Goal: Task Accomplishment & Management: Use online tool/utility

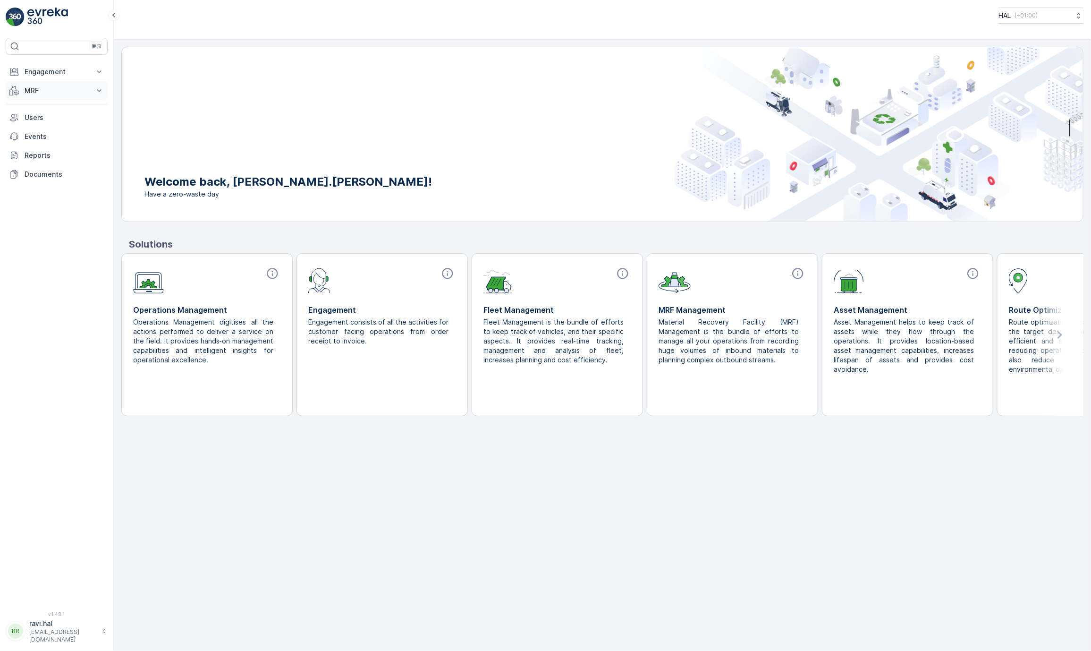
click at [50, 91] on p "MRF" at bounding box center [57, 90] width 64 height 9
click at [84, 74] on p "Engagement" at bounding box center [57, 71] width 64 height 9
click at [43, 173] on p "Outbound" at bounding box center [40, 172] width 32 height 9
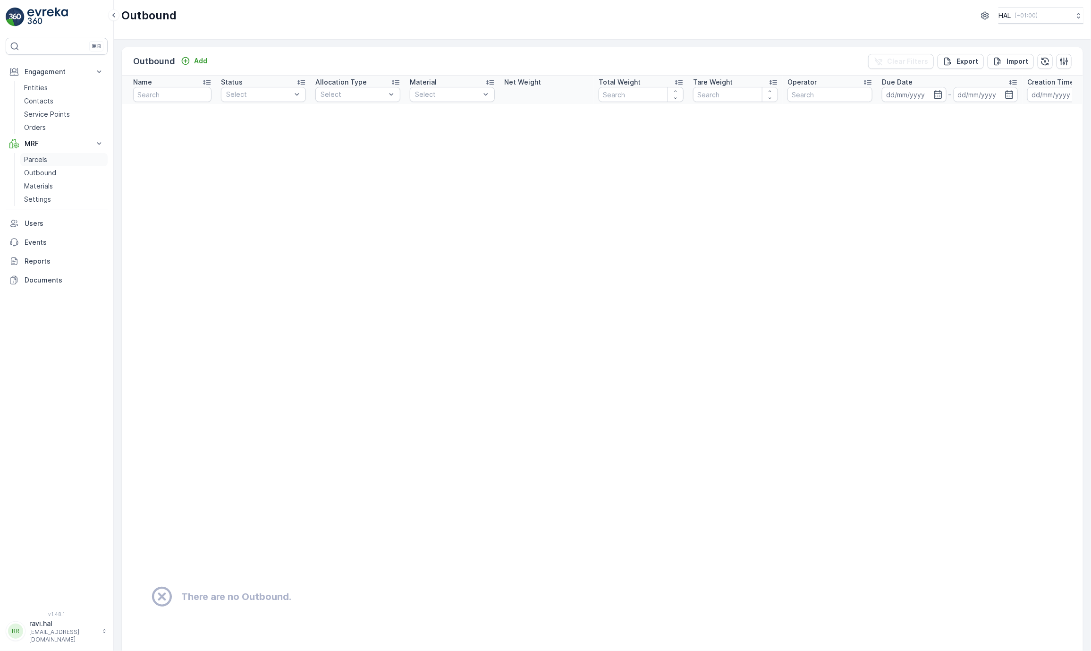
click at [40, 162] on p "Parcels" at bounding box center [35, 159] width 23 height 9
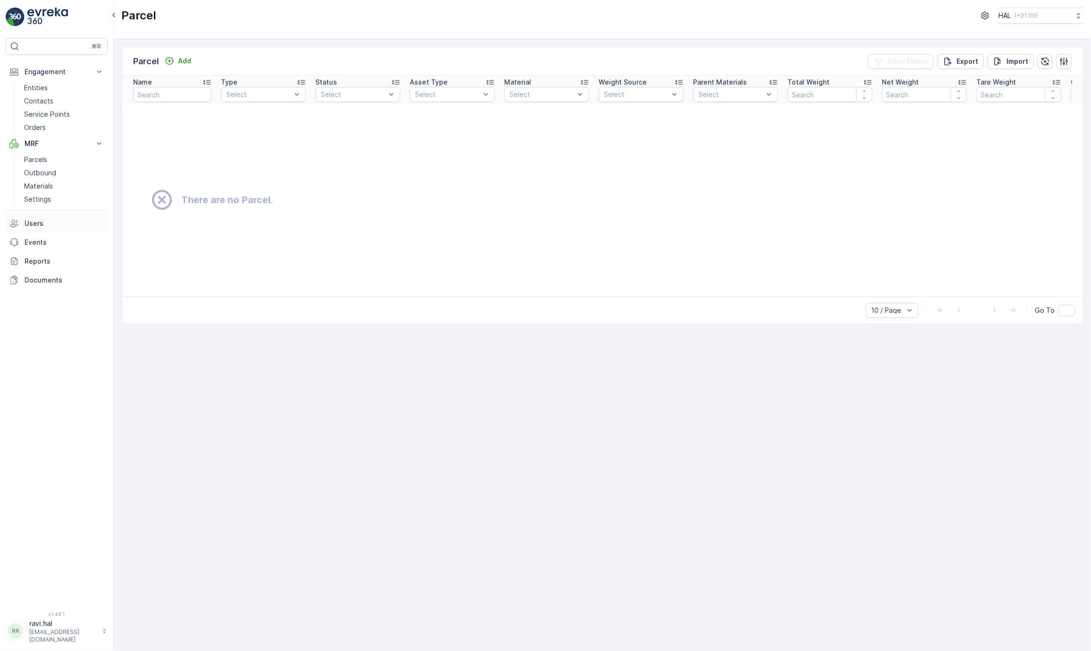
click at [36, 221] on p "Users" at bounding box center [64, 223] width 79 height 9
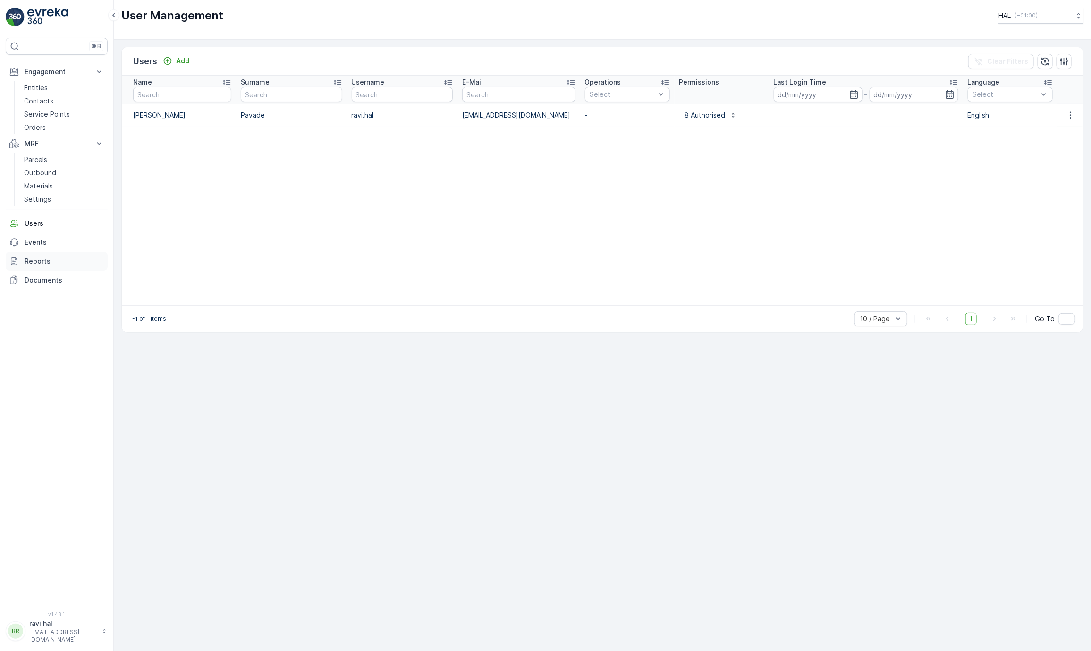
click at [20, 258] on link "Reports" at bounding box center [57, 261] width 102 height 19
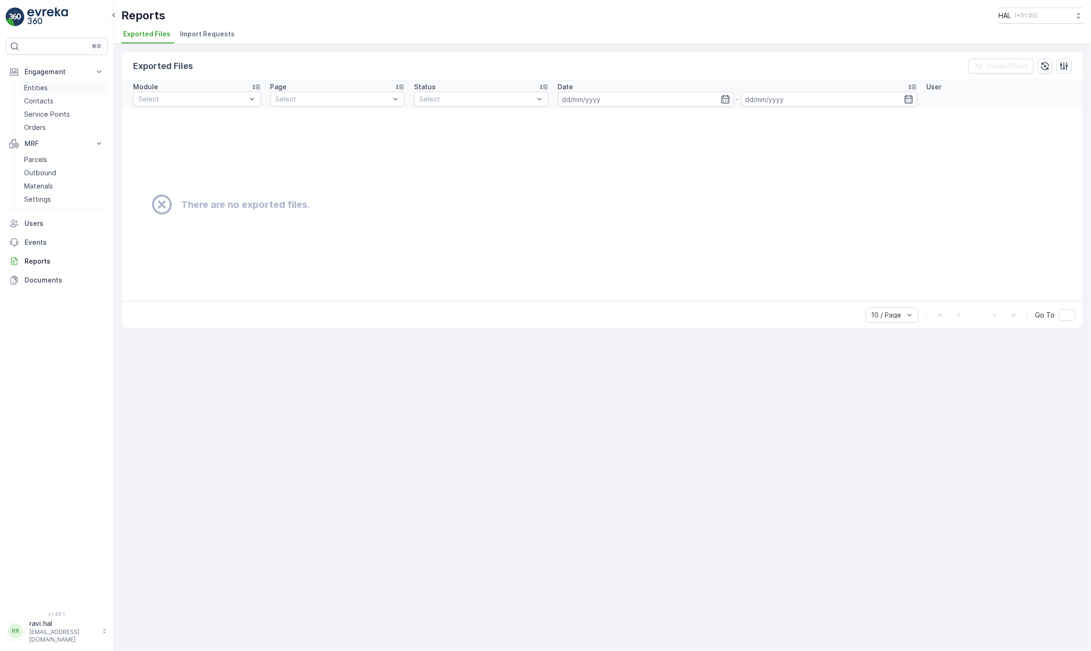
click at [43, 88] on p "Entities" at bounding box center [36, 87] width 24 height 9
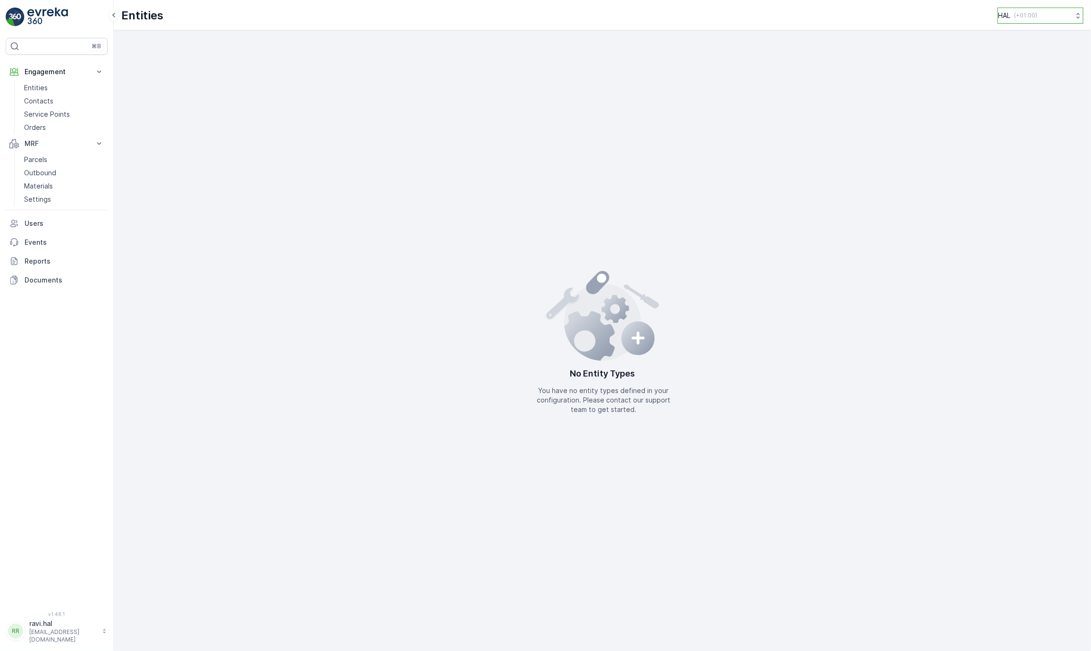
click at [1040, 17] on button "HAL ( +01:00 )" at bounding box center [1041, 16] width 86 height 16
click at [1034, 119] on span "[PERSON_NAME][GEOGRAPHIC_DATA]" at bounding box center [1045, 128] width 83 height 19
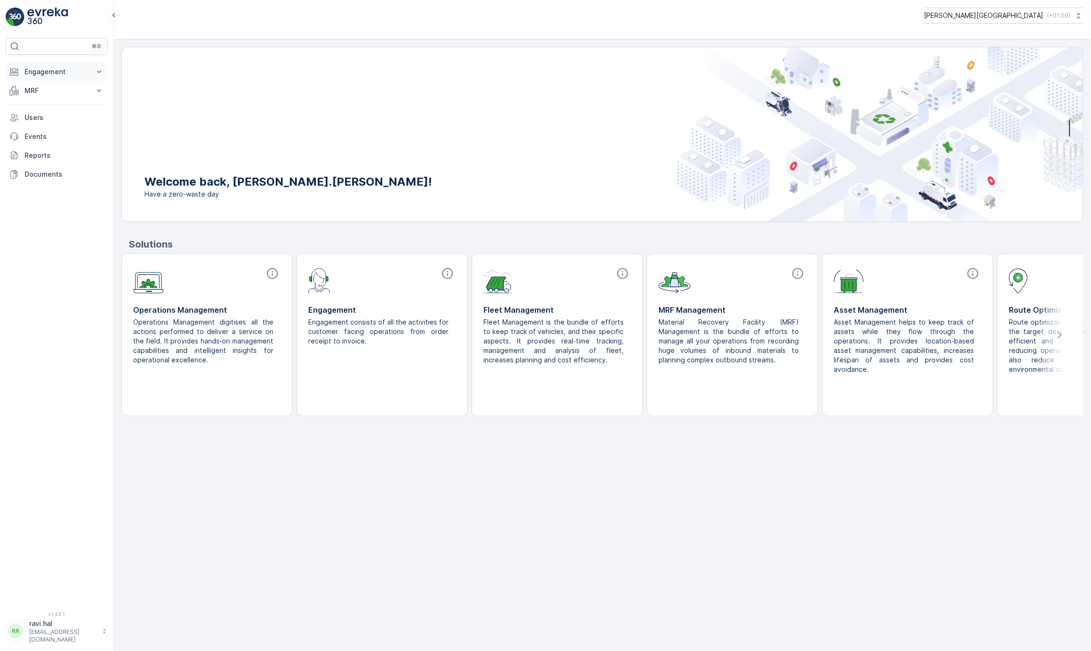
click at [88, 74] on p "Engagement" at bounding box center [57, 71] width 64 height 9
click at [69, 145] on p "MRF" at bounding box center [57, 143] width 64 height 9
click at [33, 160] on p "Parcels" at bounding box center [35, 159] width 23 height 9
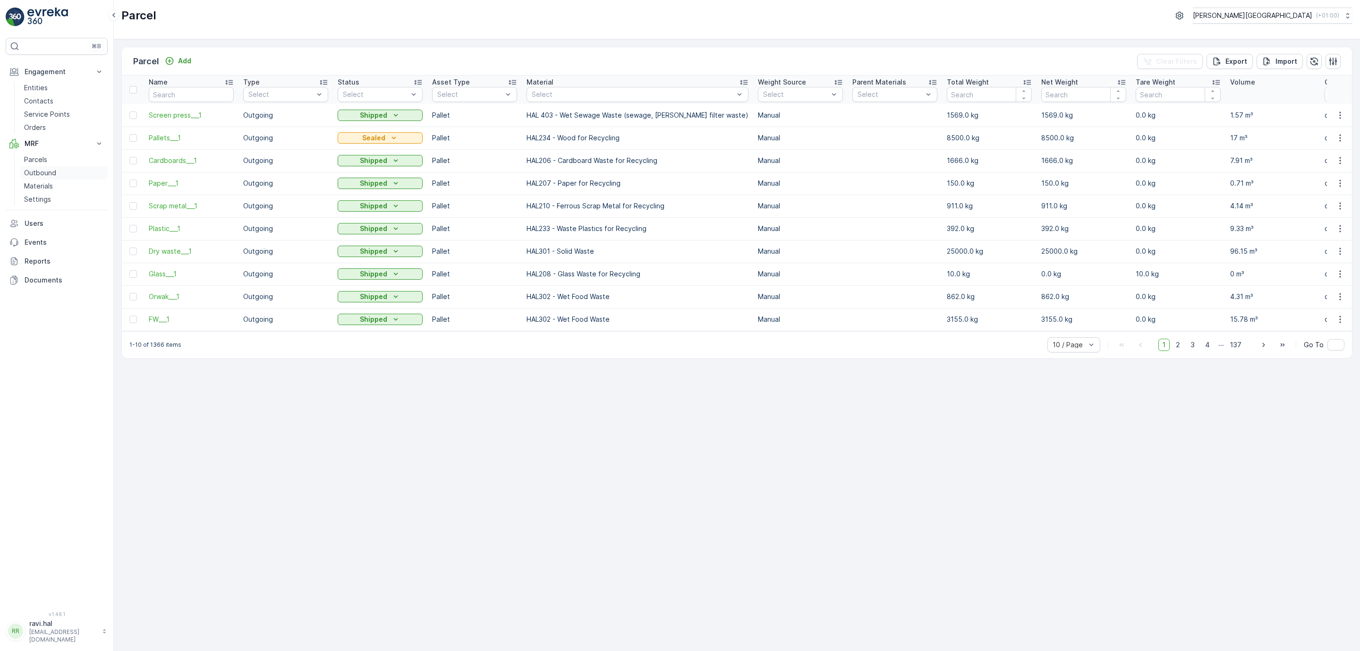
click at [41, 175] on p "Outbound" at bounding box center [40, 172] width 32 height 9
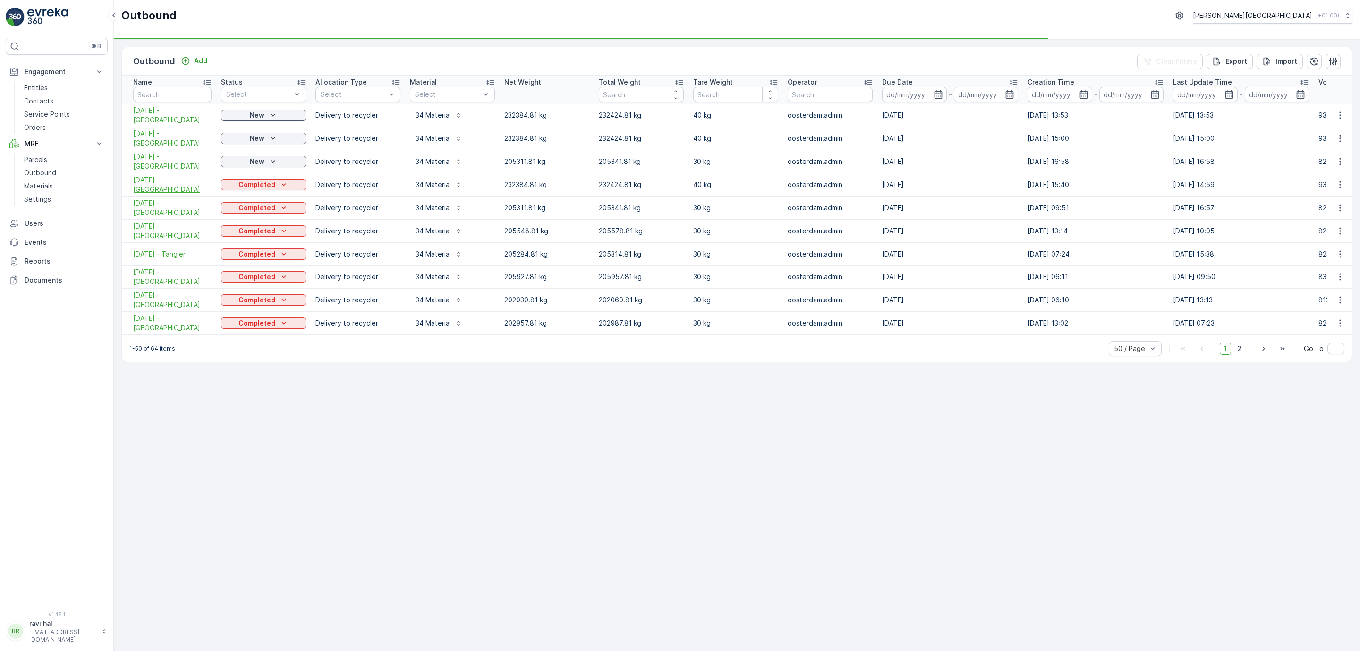
click at [158, 186] on span "[DATE] - [GEOGRAPHIC_DATA]" at bounding box center [172, 184] width 78 height 19
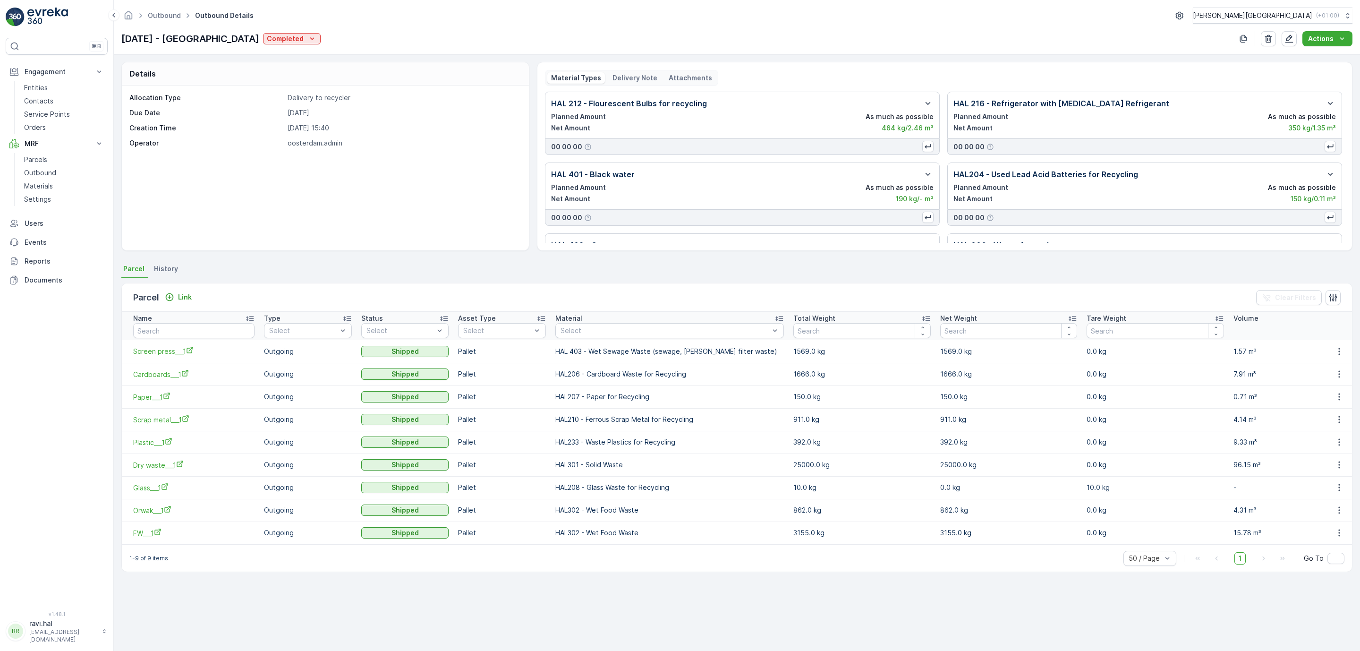
click at [631, 79] on p "Delivery Note" at bounding box center [635, 77] width 45 height 9
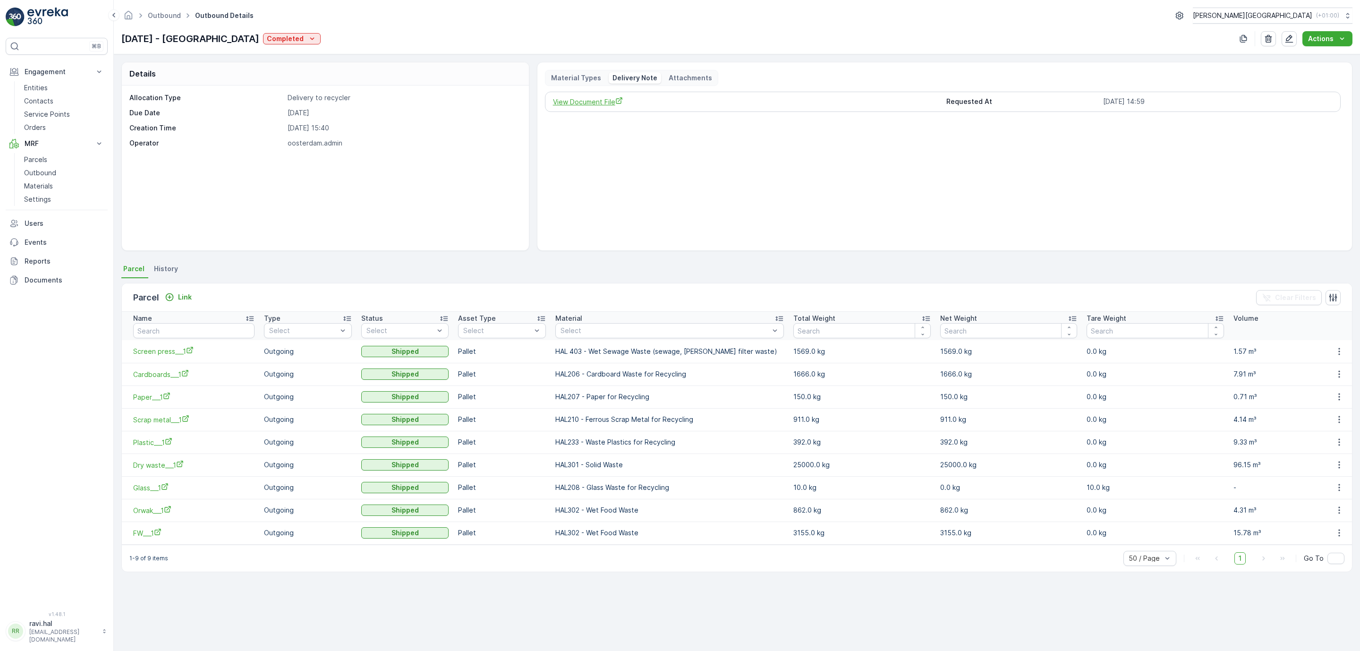
click at [579, 103] on span "View Document File" at bounding box center [746, 102] width 386 height 10
click at [880, 617] on div "Details Allocation Type Delivery to recycler Due Date [DATE] Creation Time [DAT…" at bounding box center [737, 352] width 1246 height 596
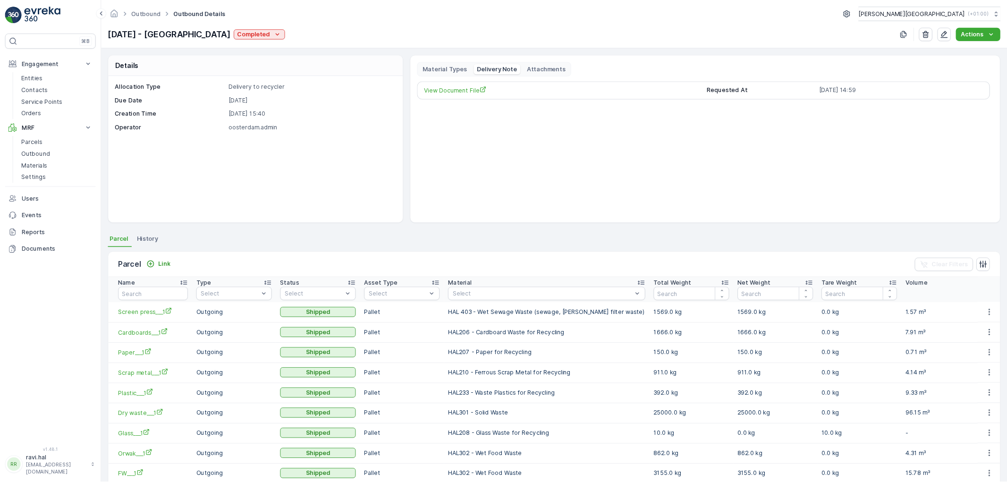
scroll to position [42, 0]
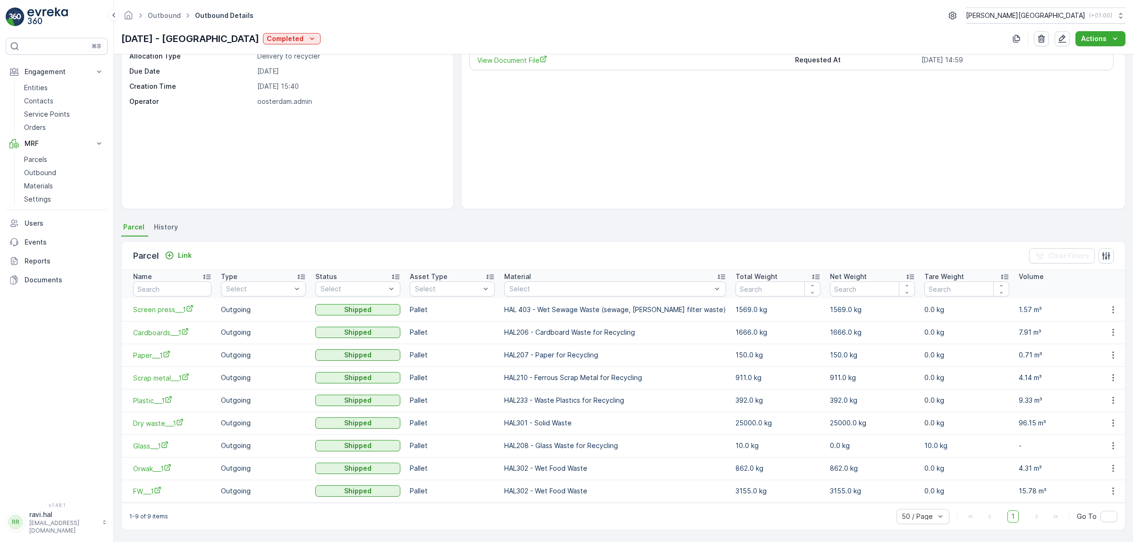
click at [575, 187] on div "View Document File Requested At [DATE] 14:59" at bounding box center [793, 125] width 648 height 151
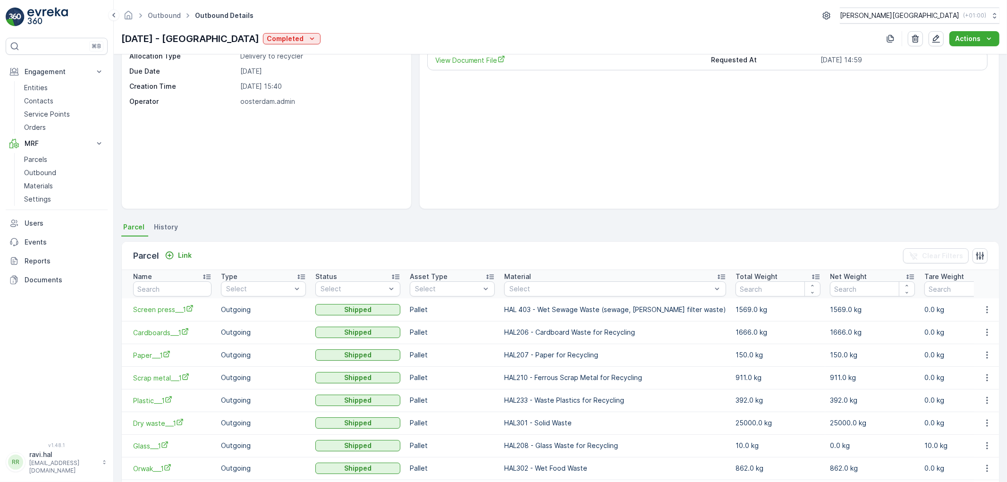
click at [623, 164] on div "View Document File Requested At [DATE] 14:59" at bounding box center [709, 125] width 564 height 151
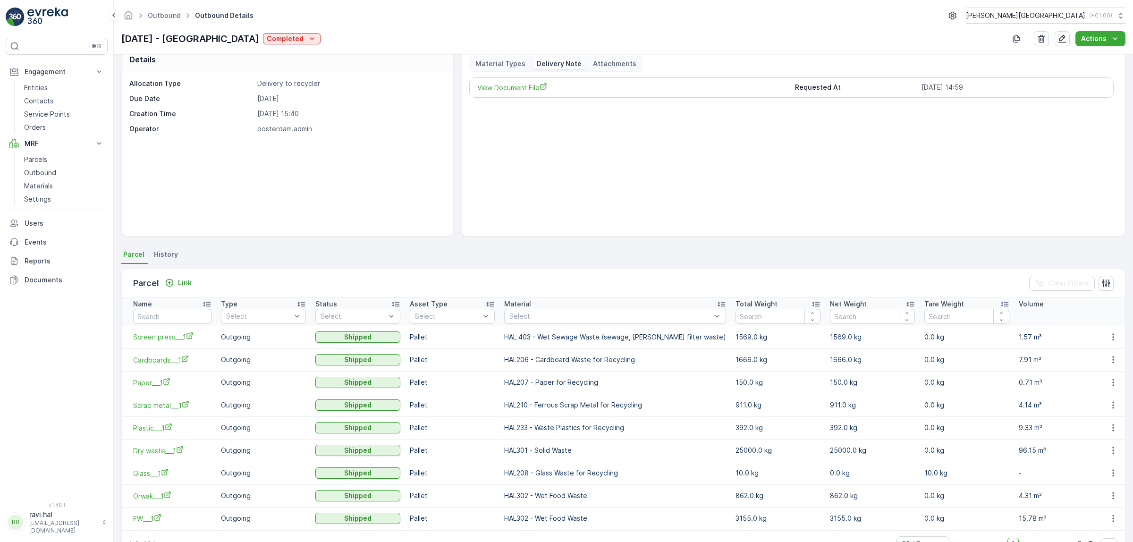
scroll to position [0, 0]
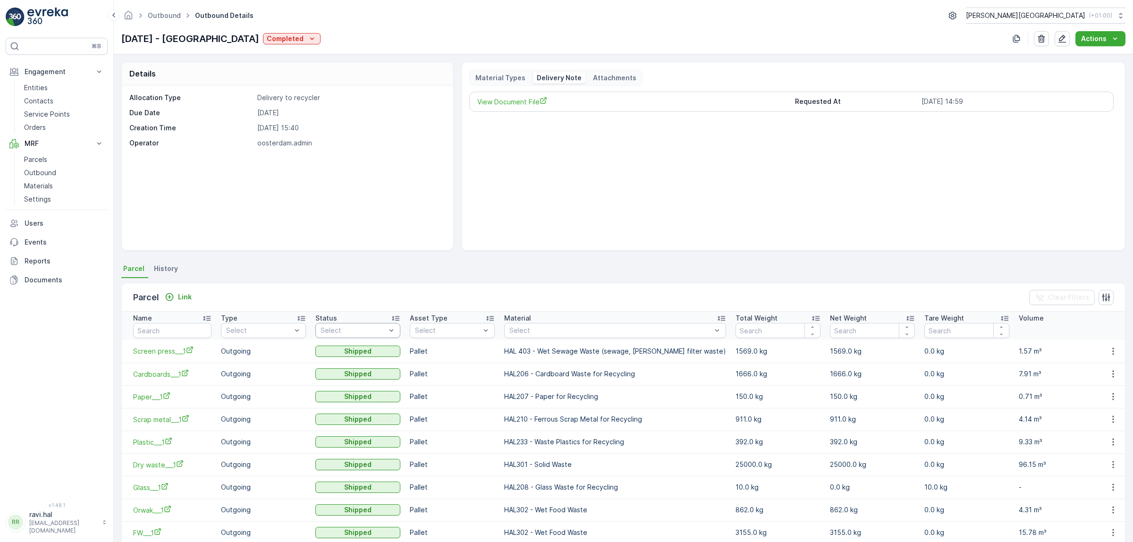
click at [387, 329] on div at bounding box center [353, 331] width 67 height 8
click at [375, 367] on div "Sealed" at bounding box center [358, 367] width 74 height 8
click at [34, 158] on p "Parcels" at bounding box center [35, 159] width 23 height 9
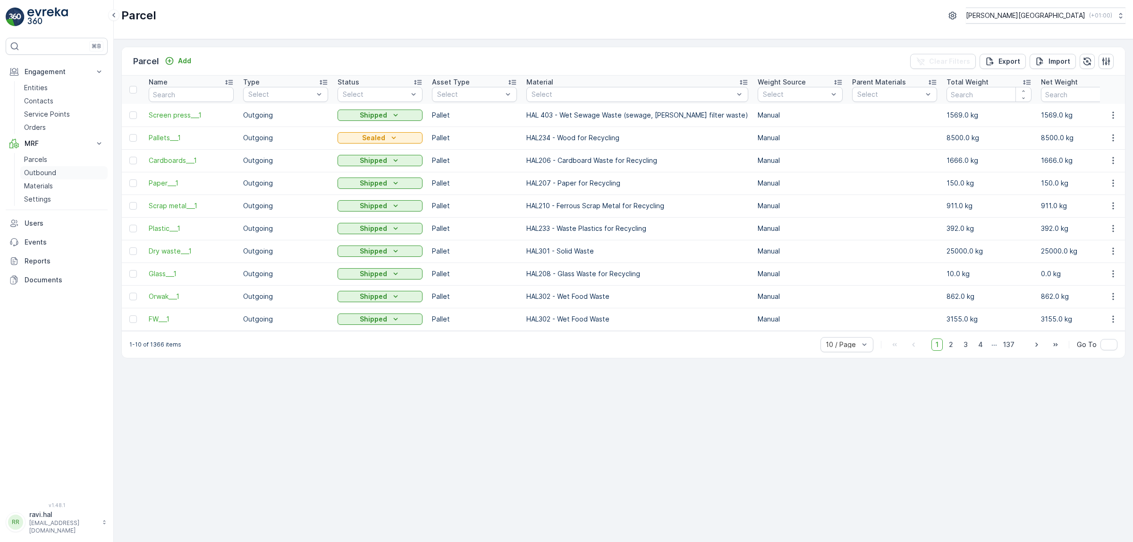
click at [35, 176] on p "Outbound" at bounding box center [40, 172] width 32 height 9
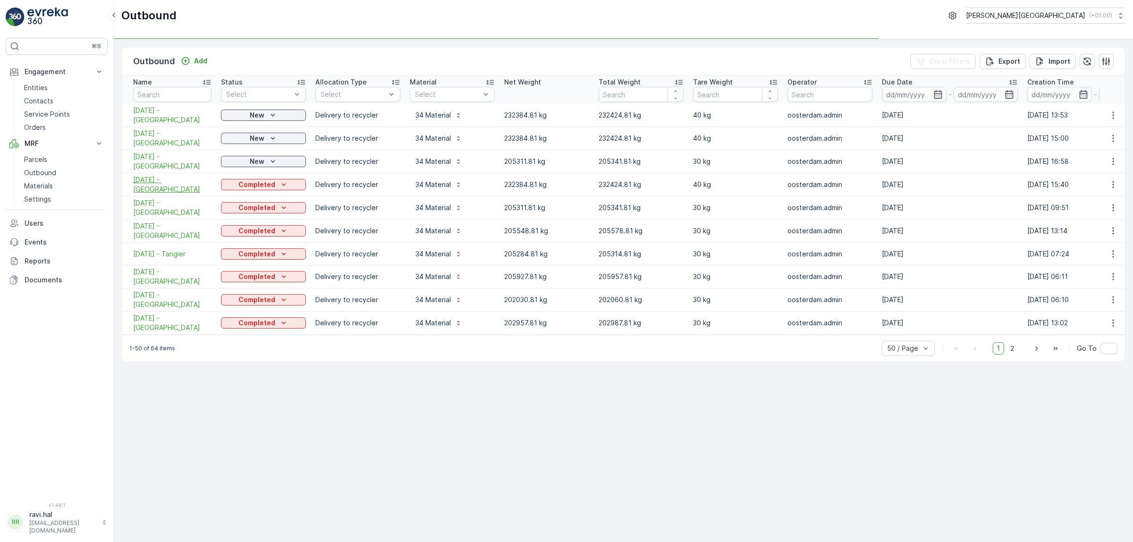
click at [145, 185] on span "[DATE] - [GEOGRAPHIC_DATA]" at bounding box center [172, 184] width 78 height 19
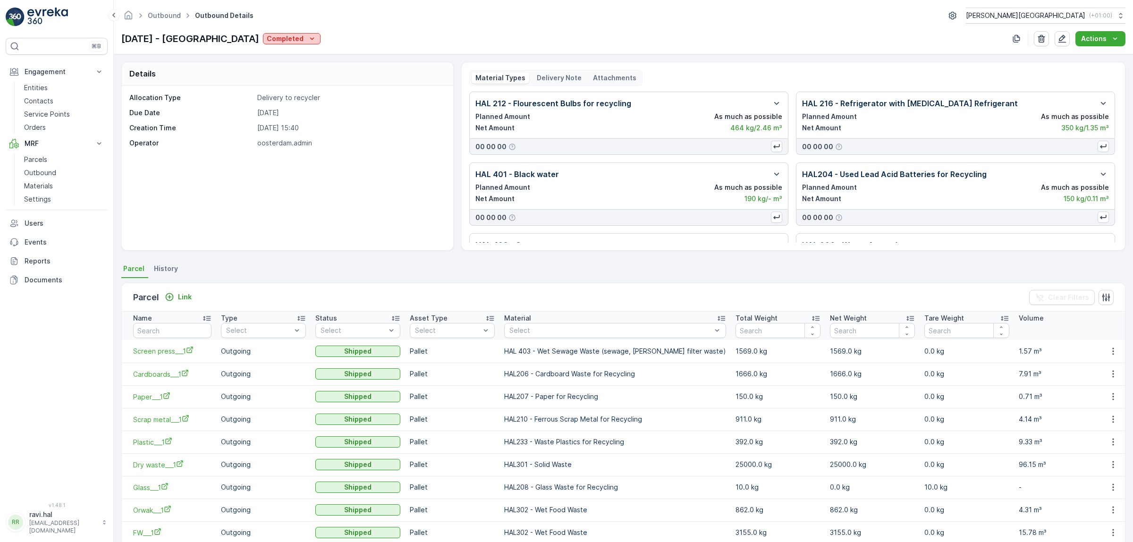
click at [267, 37] on p "Completed" at bounding box center [285, 38] width 37 height 9
click at [44, 163] on p "Parcels" at bounding box center [35, 159] width 23 height 9
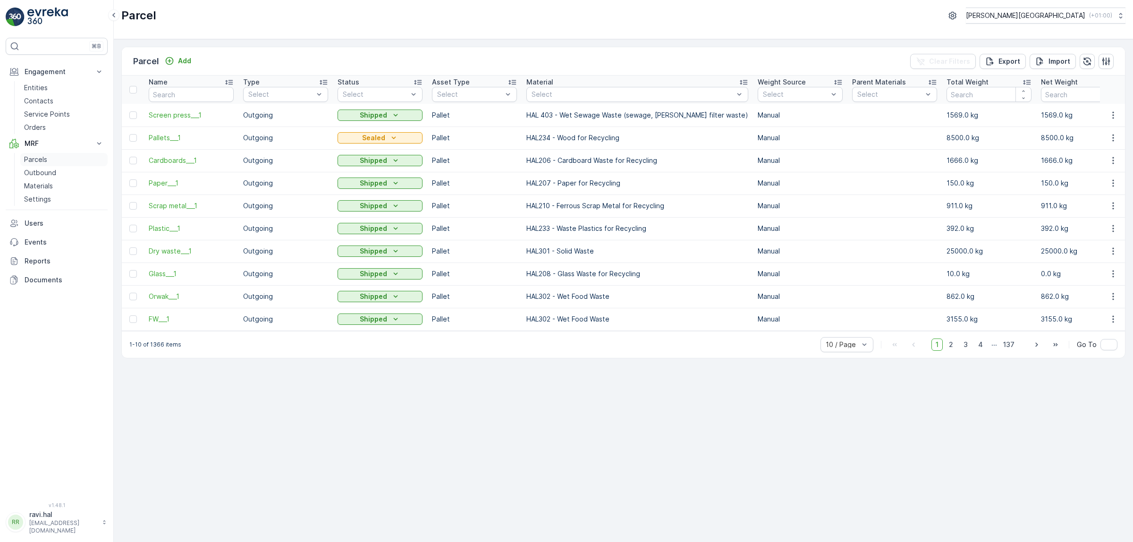
click at [52, 162] on link "Parcels" at bounding box center [63, 159] width 87 height 13
click at [37, 176] on p "Outbound" at bounding box center [40, 172] width 32 height 9
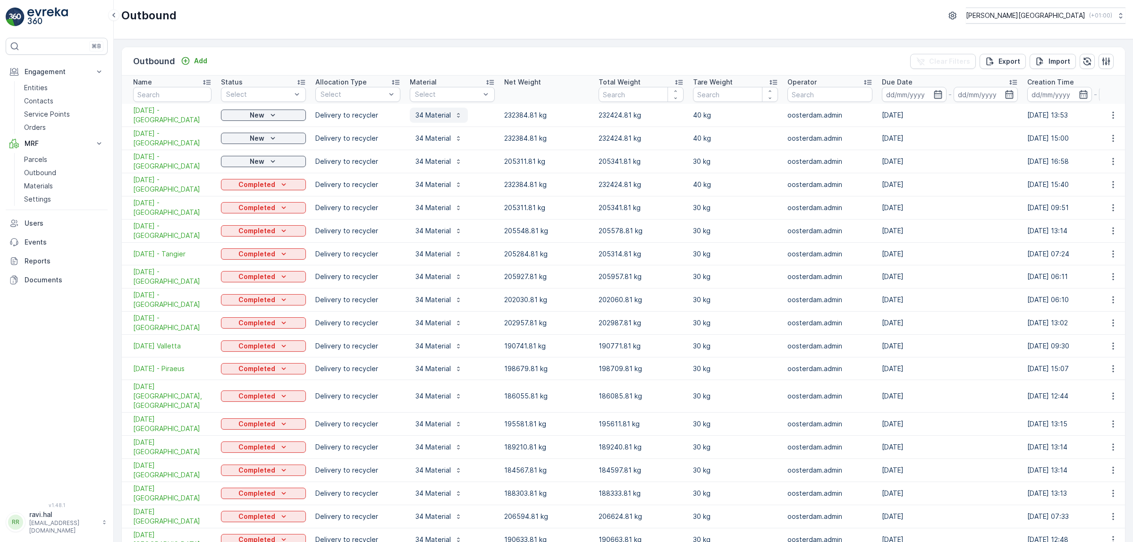
click at [445, 114] on p "34 Material" at bounding box center [433, 115] width 35 height 9
click at [182, 58] on icon "Add" at bounding box center [186, 61] width 8 height 8
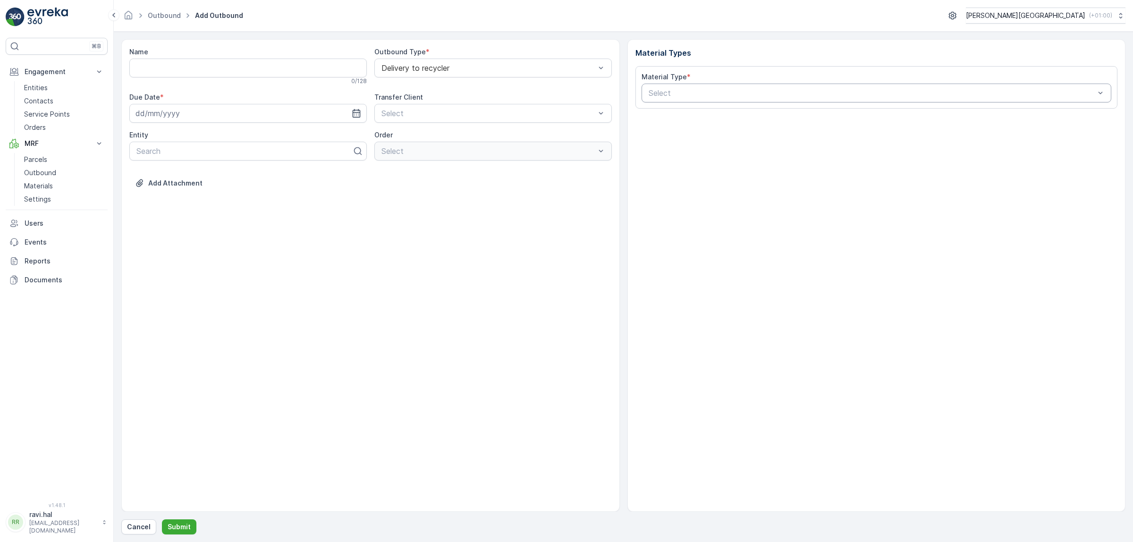
click at [691, 95] on div "Select" at bounding box center [877, 93] width 470 height 19
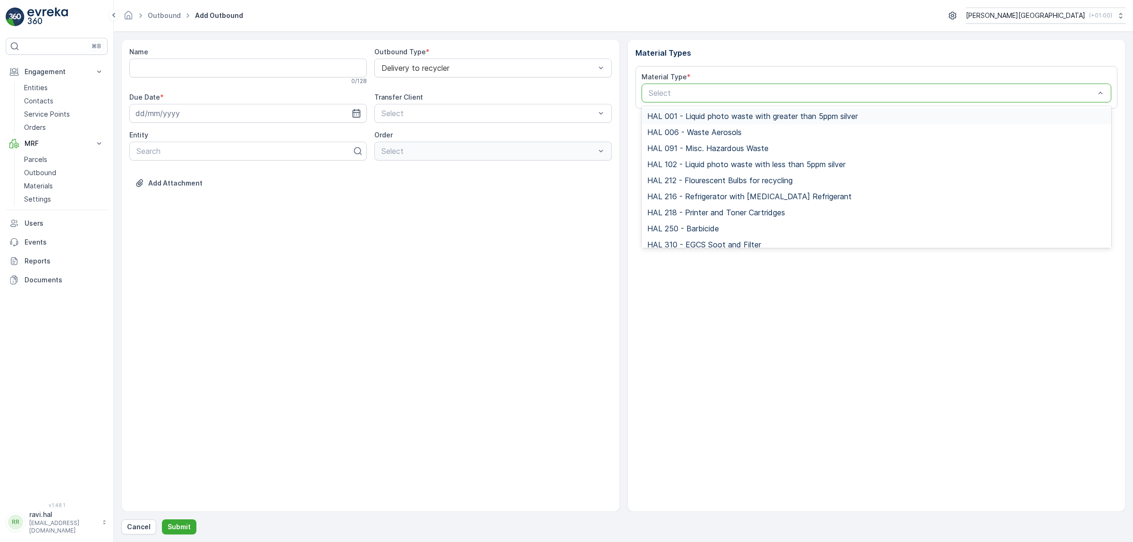
click at [738, 121] on div "HAL 001 - Liquid photo waste with greater than 5ppm silver" at bounding box center [877, 116] width 470 height 16
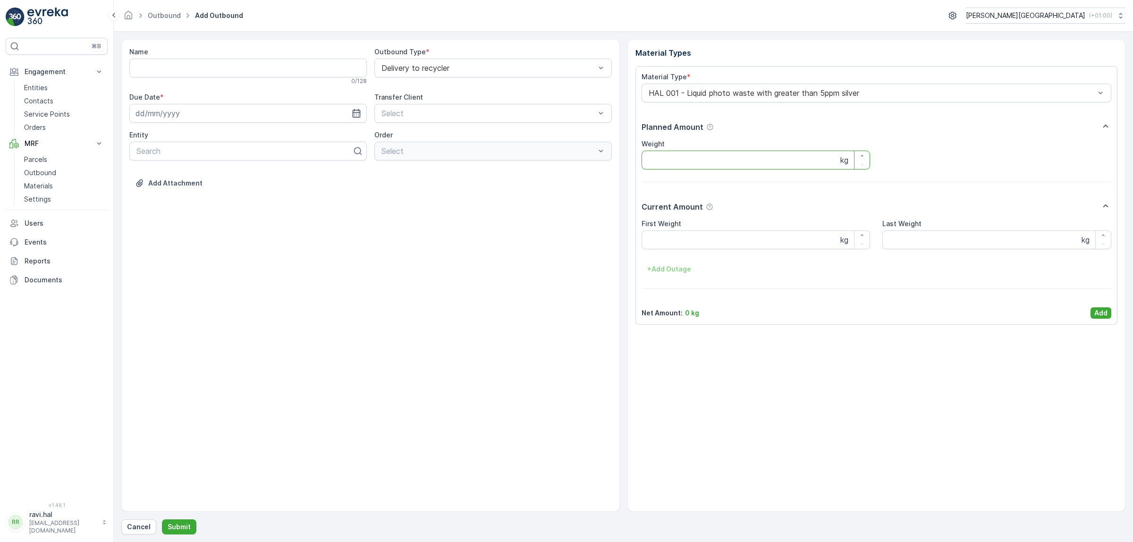
click at [732, 161] on input "Weight" at bounding box center [756, 160] width 229 height 19
type input "200"
click at [751, 265] on div "+ Add Outage" at bounding box center [877, 269] width 470 height 15
click at [1091, 315] on p "Add" at bounding box center [1101, 312] width 13 height 9
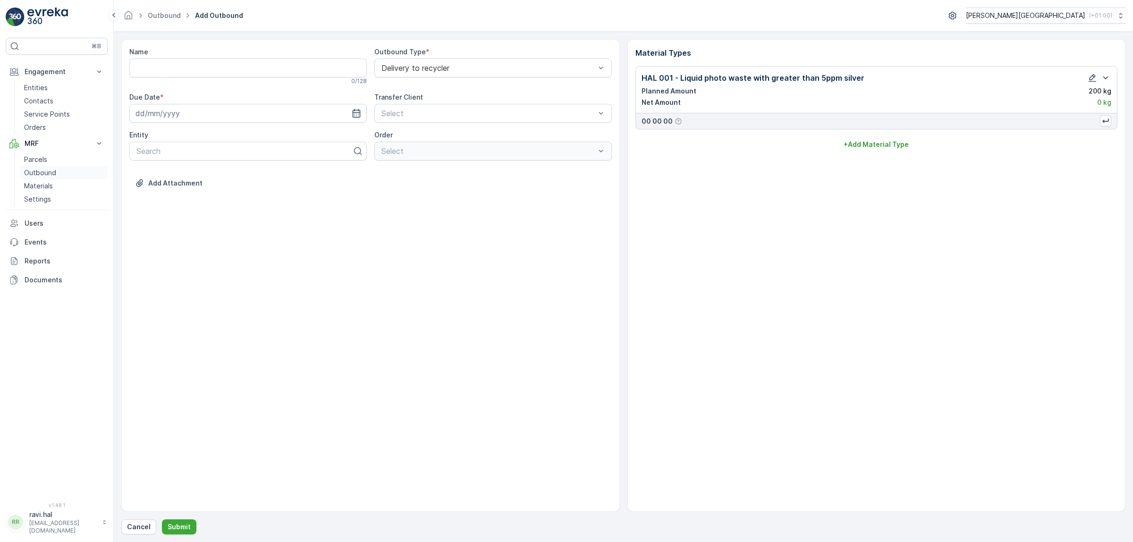
click at [38, 172] on p "Outbound" at bounding box center [40, 172] width 32 height 9
click at [36, 162] on p "Parcels" at bounding box center [35, 159] width 23 height 9
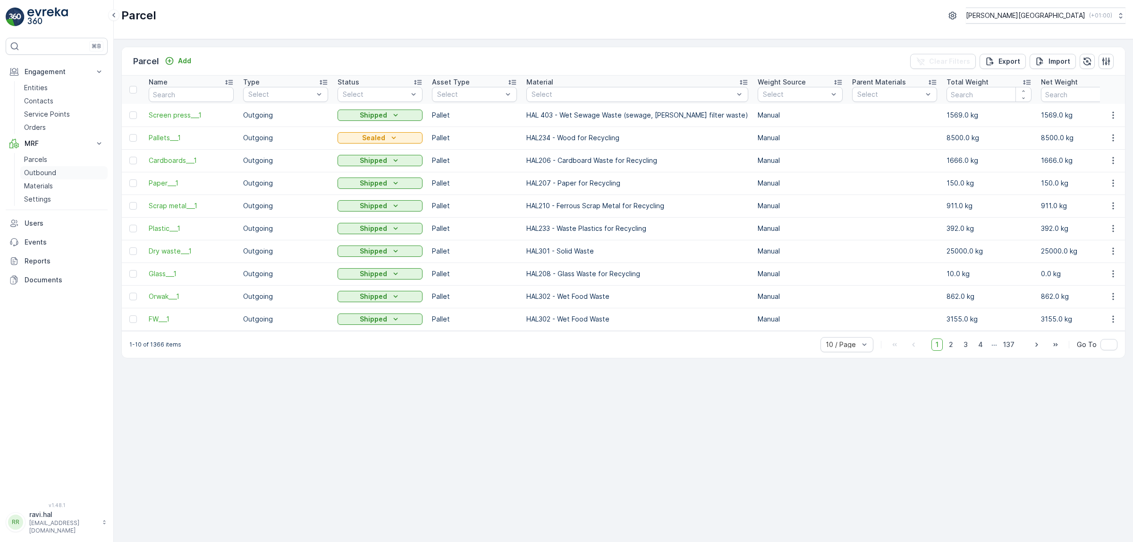
click at [41, 176] on p "Outbound" at bounding box center [40, 172] width 32 height 9
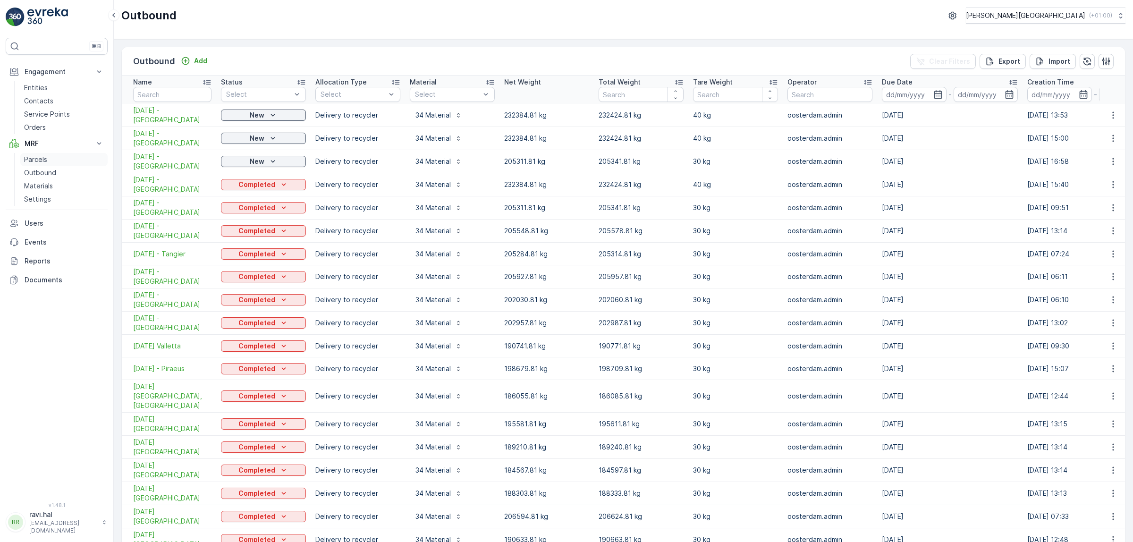
click at [37, 162] on p "Parcels" at bounding box center [35, 159] width 23 height 9
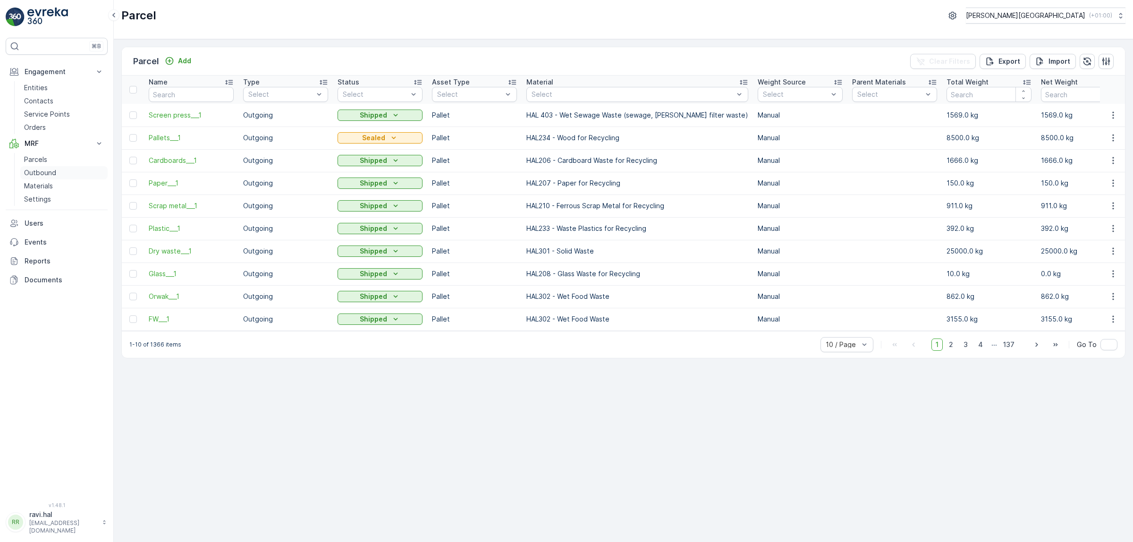
click at [46, 172] on p "Outbound" at bounding box center [40, 172] width 32 height 9
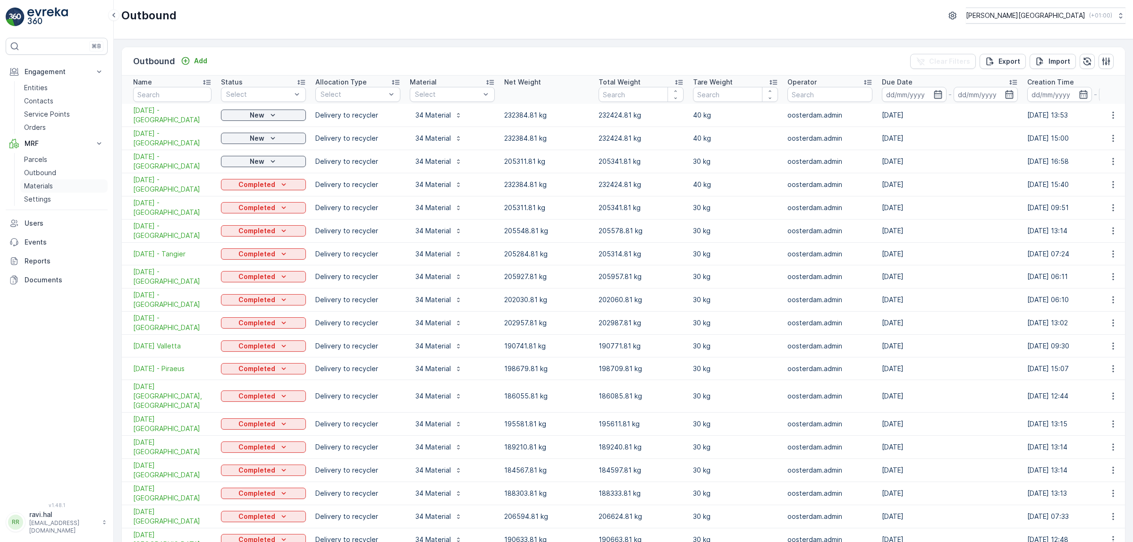
click at [60, 189] on link "Materials" at bounding box center [63, 185] width 87 height 13
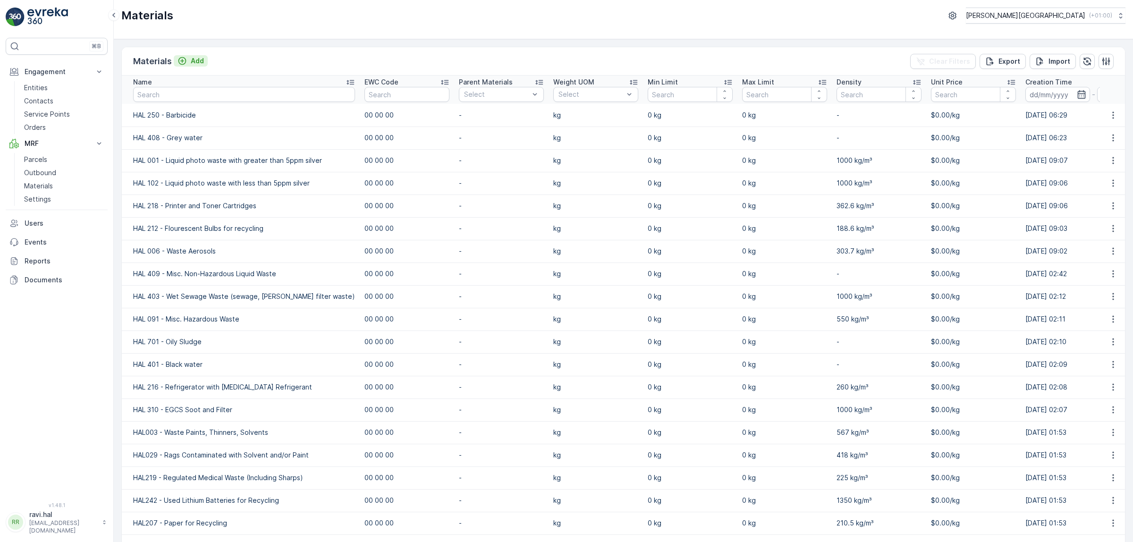
click at [196, 64] on p "Add" at bounding box center [197, 60] width 13 height 9
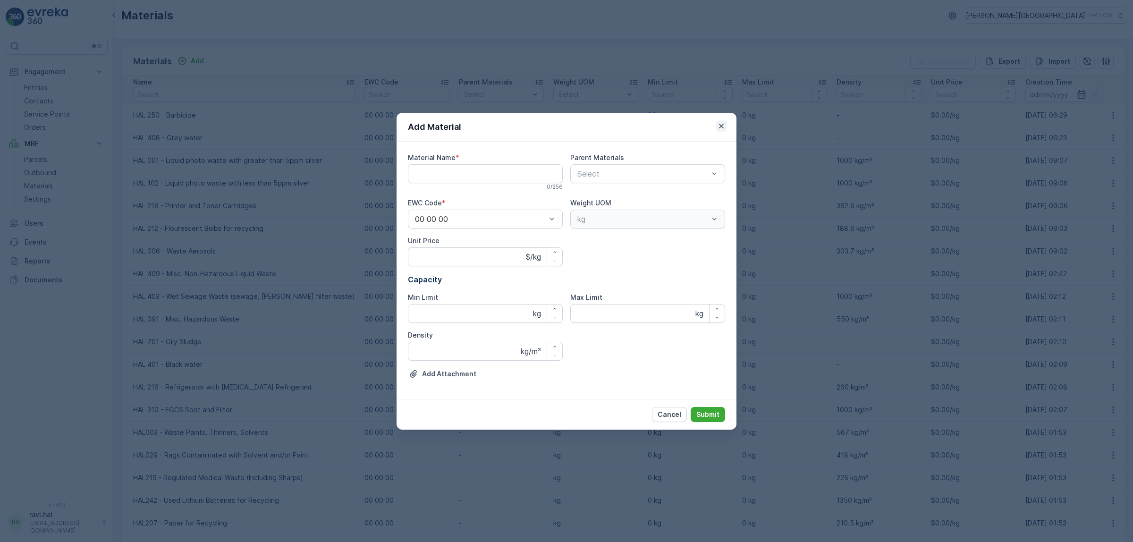
click at [719, 130] on icon "button" at bounding box center [721, 125] width 9 height 9
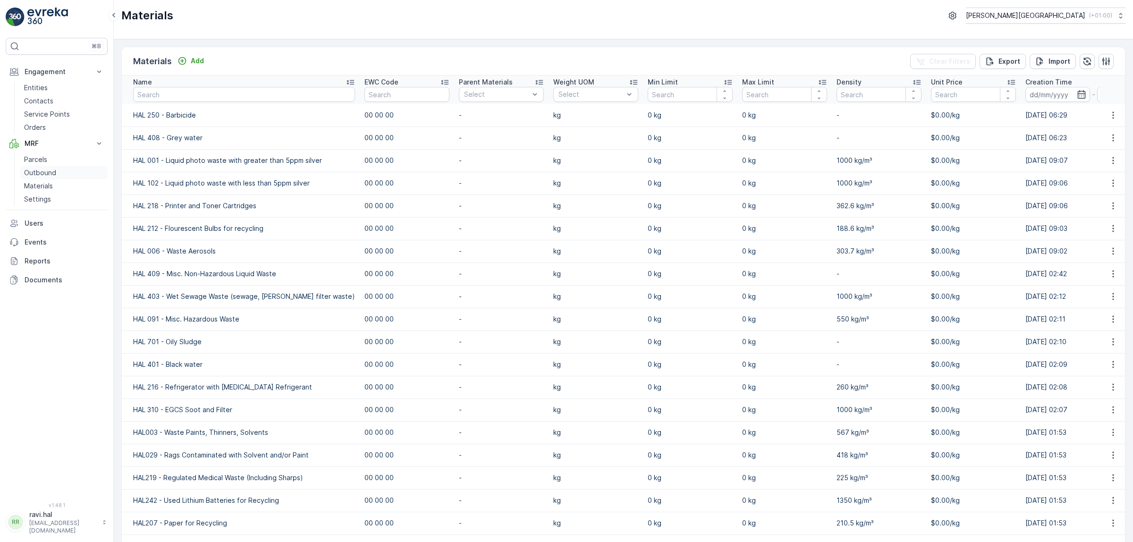
click at [48, 175] on p "Outbound" at bounding box center [40, 172] width 32 height 9
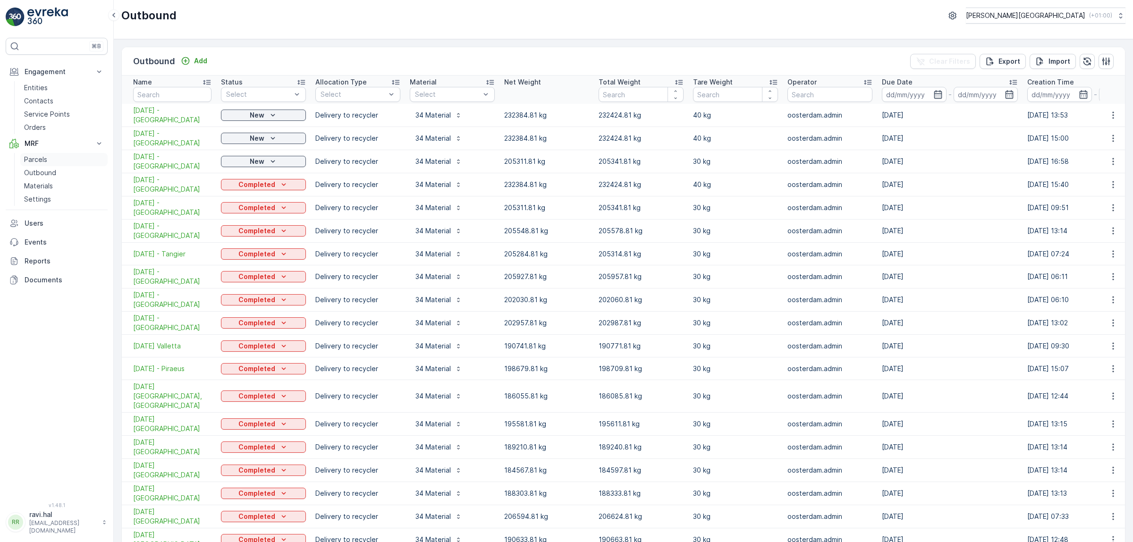
click at [34, 161] on p "Parcels" at bounding box center [35, 159] width 23 height 9
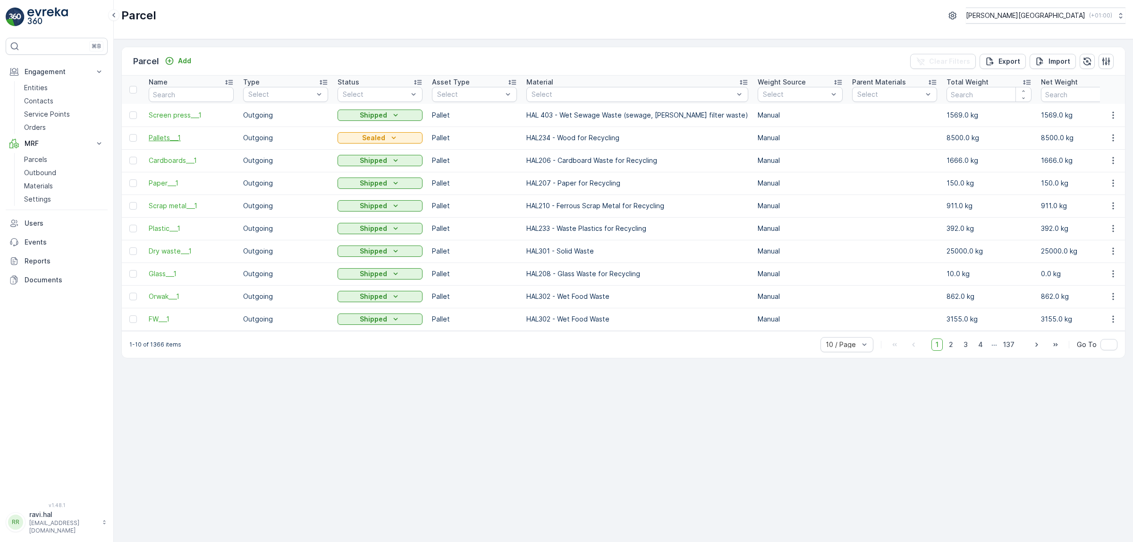
click at [169, 142] on span "Pallets___1" at bounding box center [191, 137] width 85 height 9
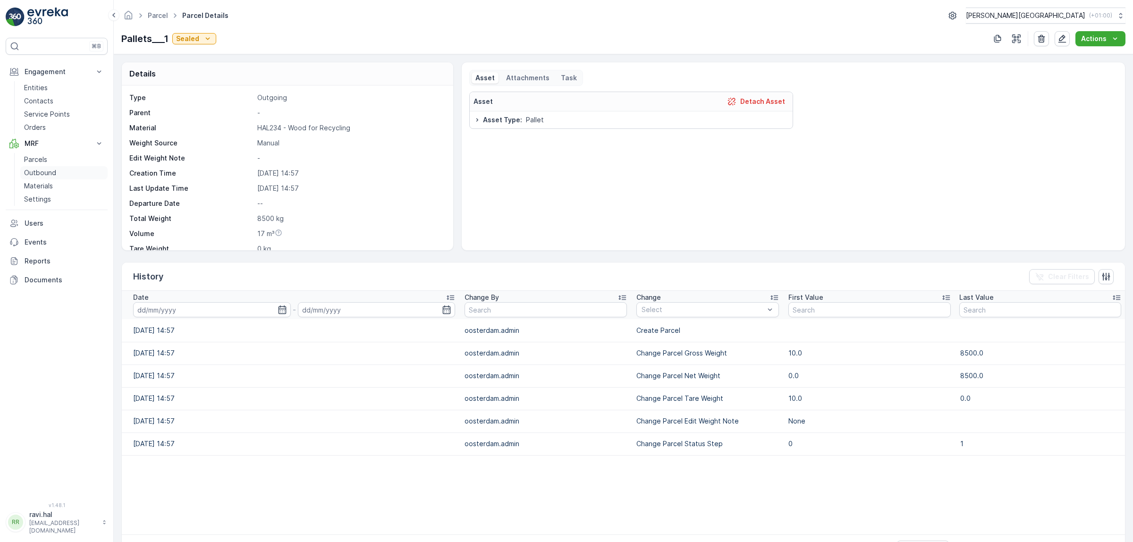
click at [50, 170] on p "Outbound" at bounding box center [40, 172] width 32 height 9
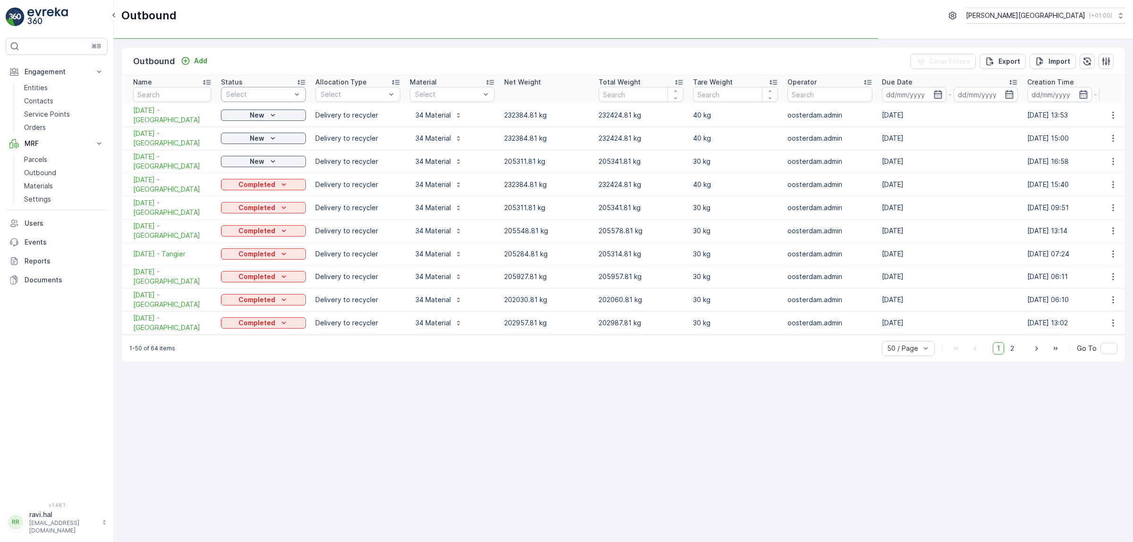
click at [411, 468] on div "Outbound Add Clear Filters Export Import Name Status Select Allocation Type Sel…" at bounding box center [624, 290] width 1020 height 503
